Goal: Check status: Check status

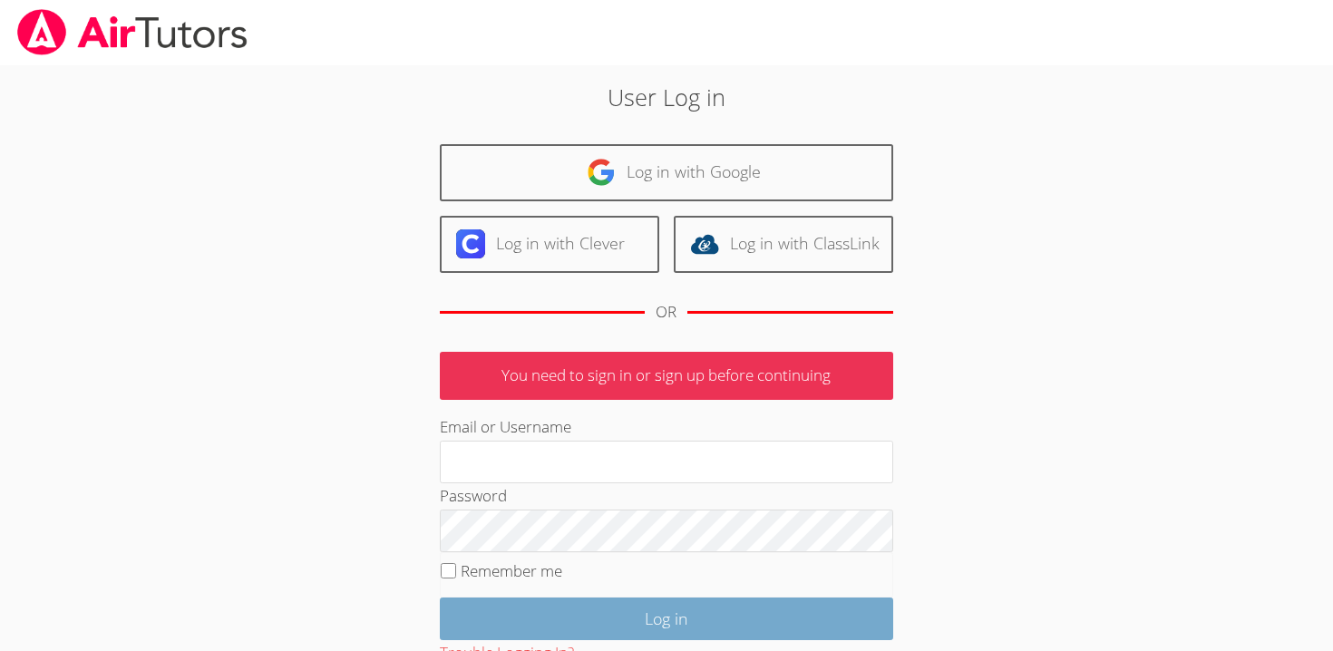
type input "[EMAIL_ADDRESS][DOMAIN_NAME]"
click at [667, 624] on input "Log in" at bounding box center [666, 619] width 453 height 43
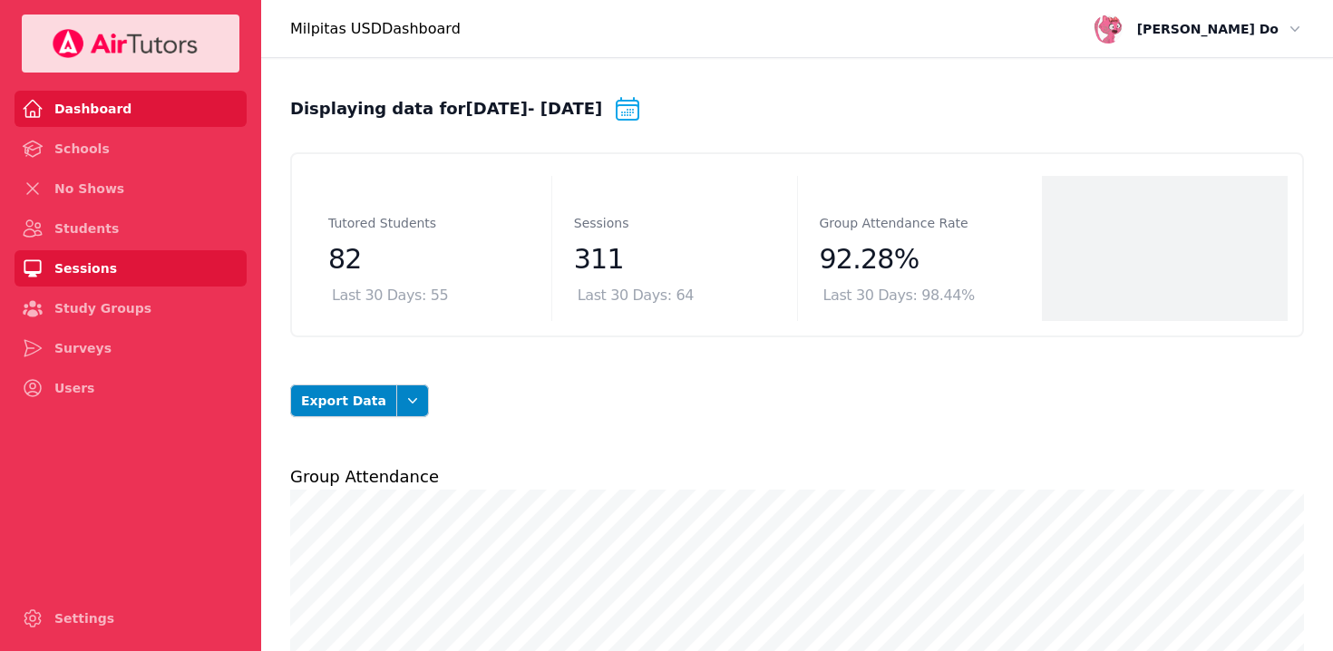
click at [89, 268] on link "Sessions" at bounding box center [131, 268] width 232 height 36
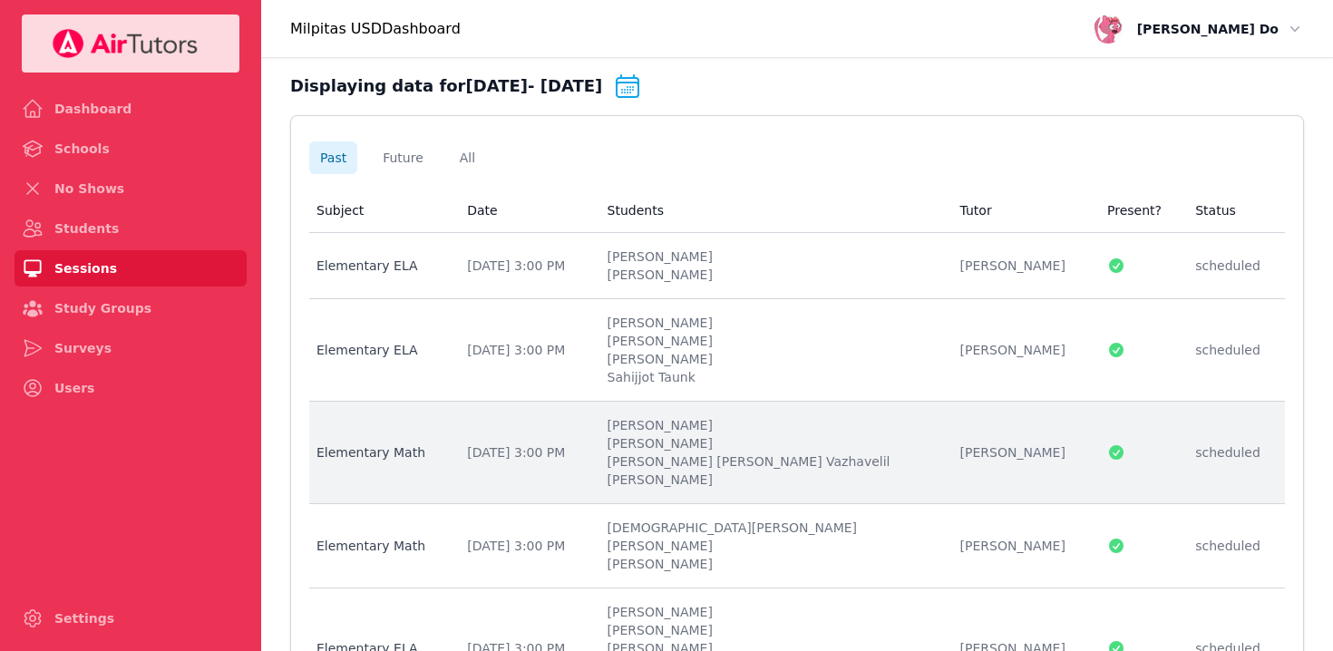
scroll to position [72, 0]
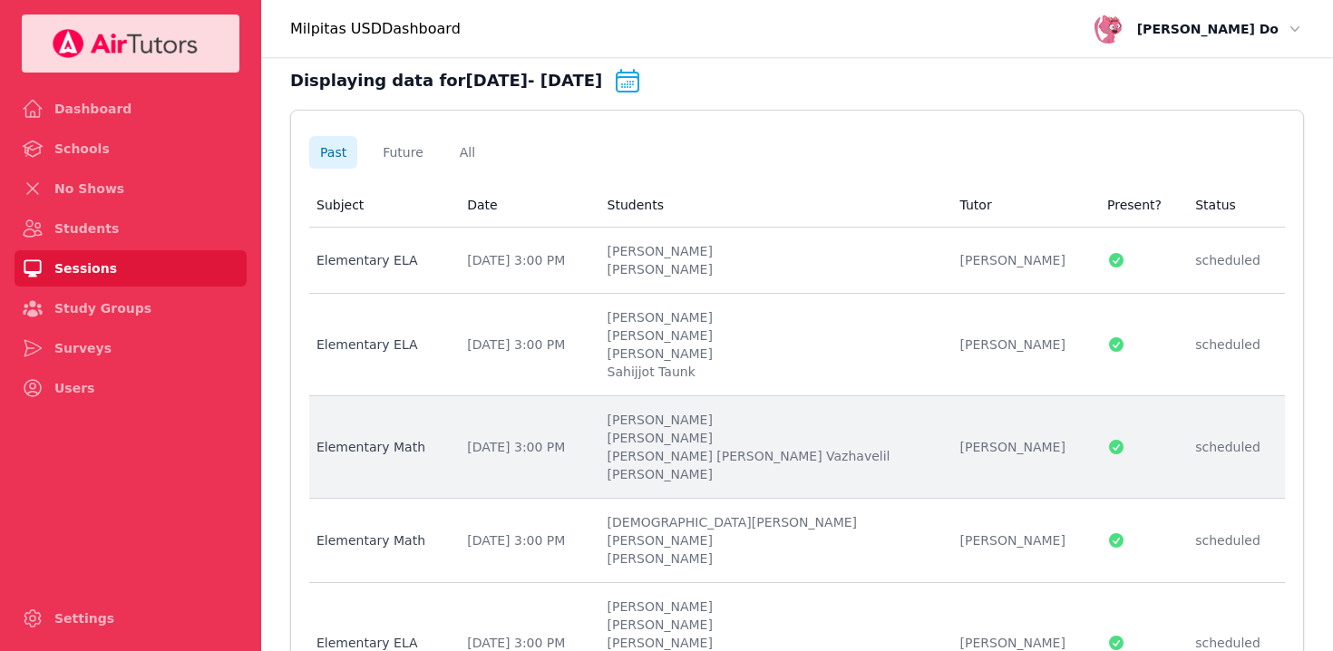
click at [766, 444] on li "Nicolas Bautista Silva" at bounding box center [773, 438] width 331 height 18
